Goal: Task Accomplishment & Management: Manage account settings

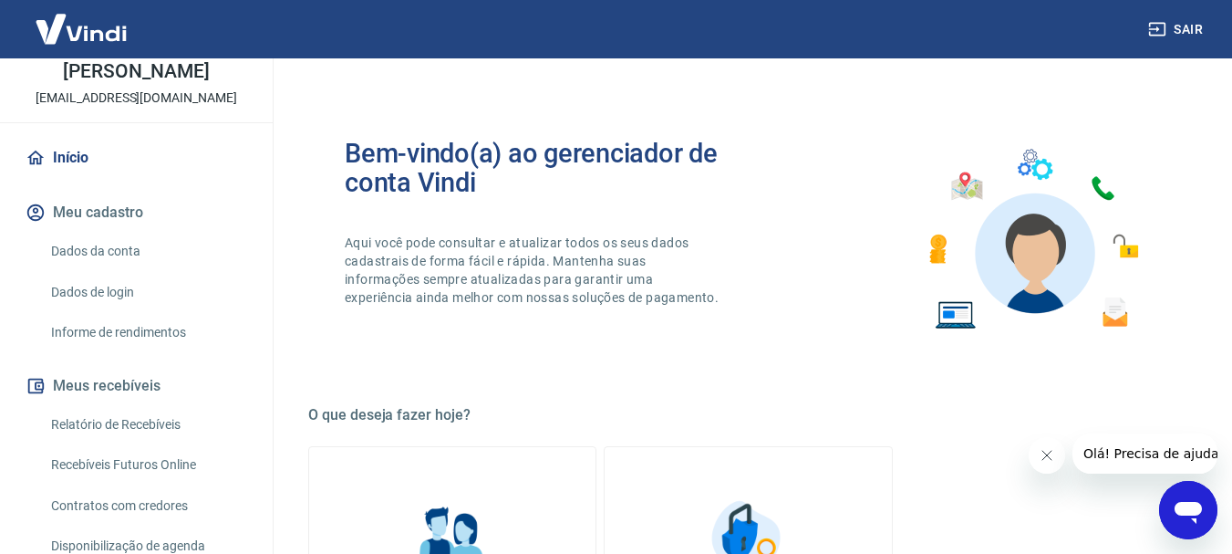
scroll to position [182, 0]
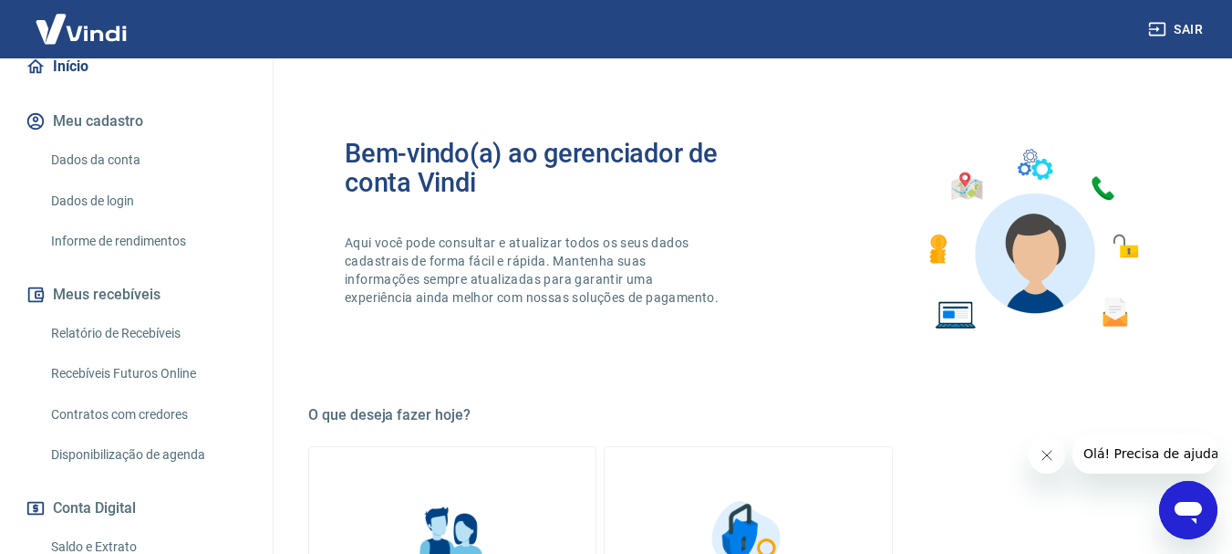
click at [159, 327] on link "Relatório de Recebíveis" at bounding box center [147, 333] width 207 height 37
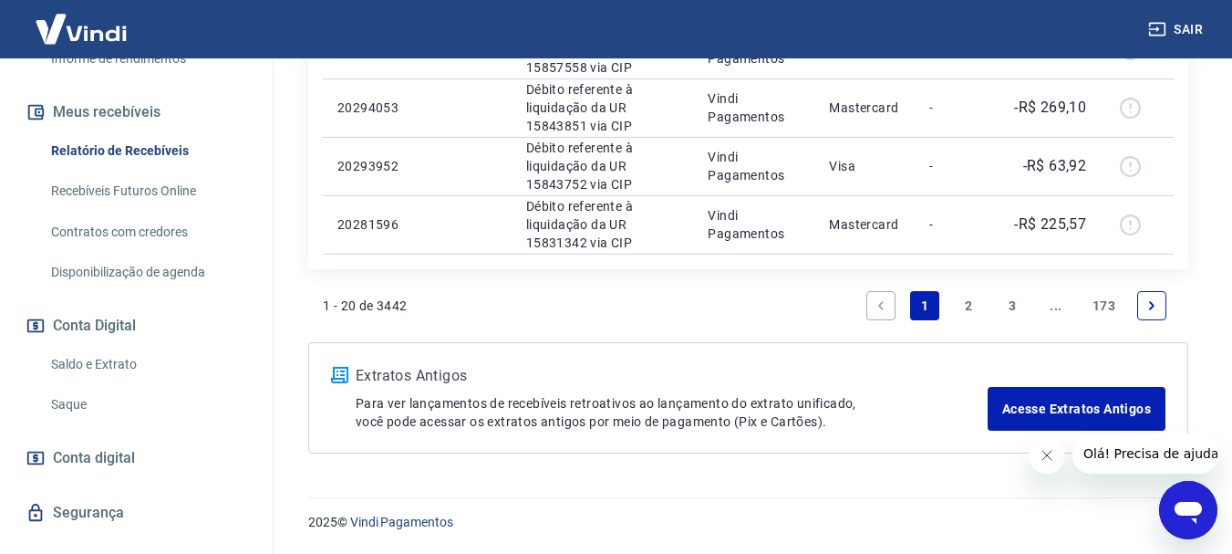
scroll to position [274, 0]
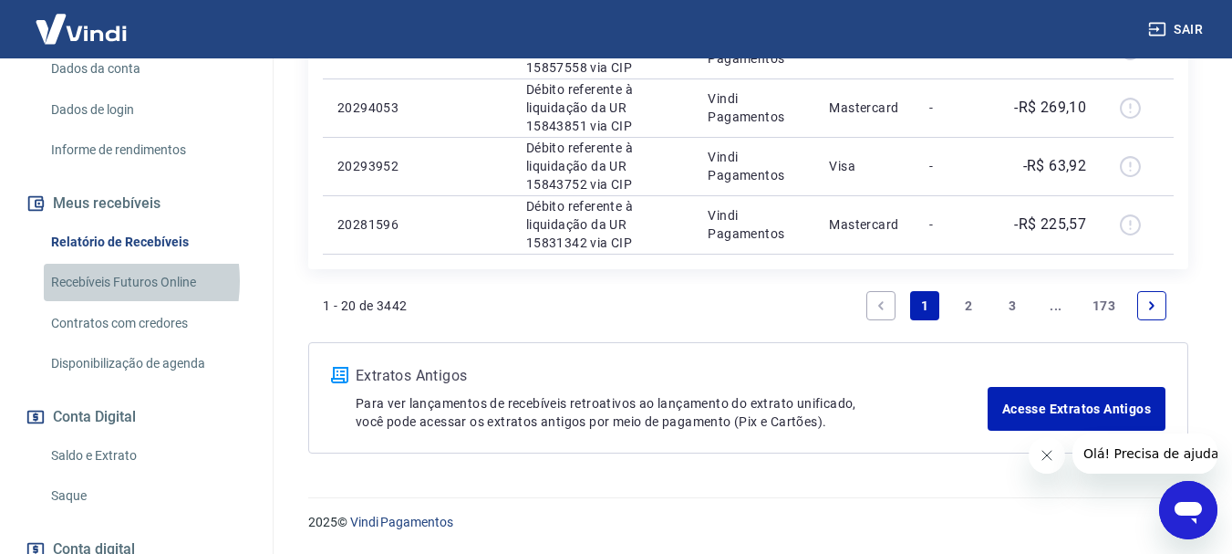
click at [89, 281] on link "Recebíveis Futuros Online" at bounding box center [147, 282] width 207 height 37
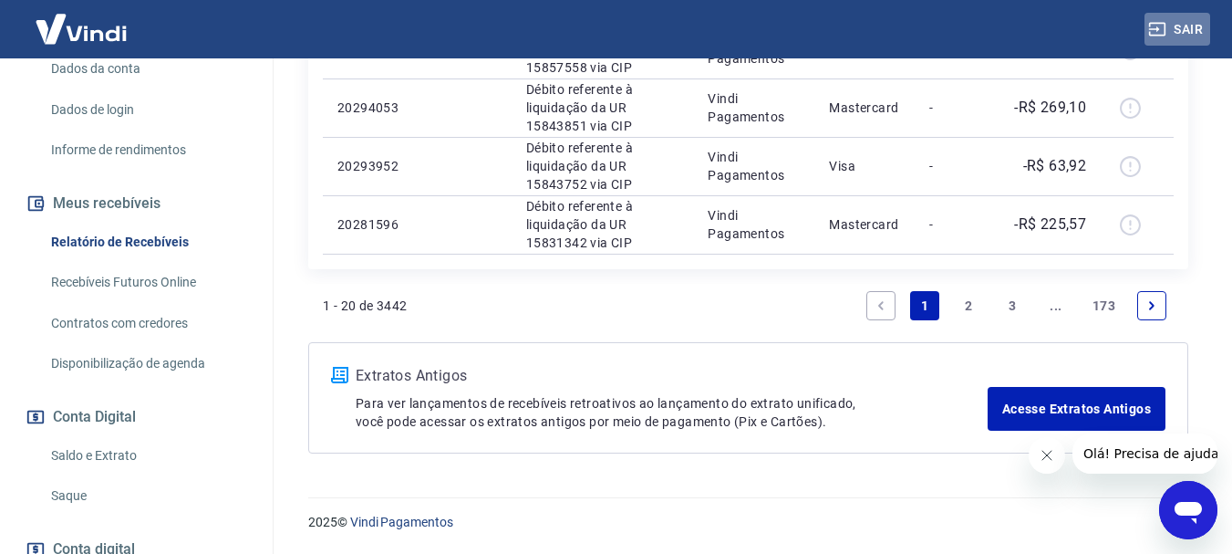
click at [1180, 28] on button "Sair" at bounding box center [1178, 30] width 66 height 34
